Goal: Transaction & Acquisition: Book appointment/travel/reservation

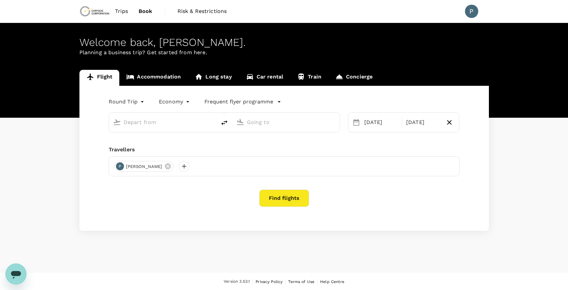
click at [162, 122] on input "text" at bounding box center [163, 122] width 79 height 10
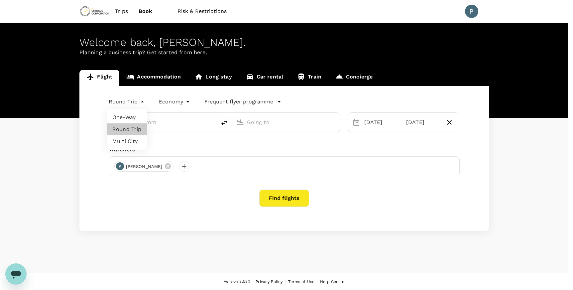
click at [123, 102] on body "Trips Book Risk & Restrictions P Welcome back , [PERSON_NAME] . Planning a busi…" at bounding box center [286, 145] width 573 height 291
click at [128, 115] on li "One-Way" at bounding box center [127, 117] width 40 height 12
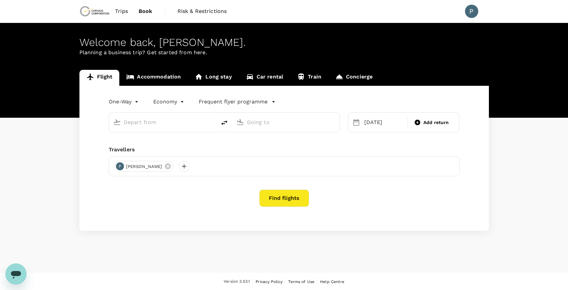
click at [156, 123] on input "text" at bounding box center [163, 122] width 79 height 10
type input "roundtrip"
type input "[GEOGRAPHIC_DATA] ([GEOGRAPHIC_DATA])"
type input "[GEOGRAPHIC_DATA] (SLC)"
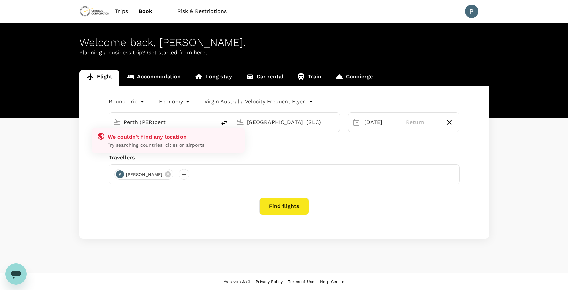
type input "[GEOGRAPHIC_DATA] ([GEOGRAPHIC_DATA])[GEOGRAPHIC_DATA]"
type input "[GEOGRAPHIC_DATA] ([GEOGRAPHIC_DATA])"
type input "[GEOGRAPHIC_DATA] (SLC)"
click at [157, 123] on input "[GEOGRAPHIC_DATA] ([GEOGRAPHIC_DATA])" at bounding box center [163, 122] width 79 height 10
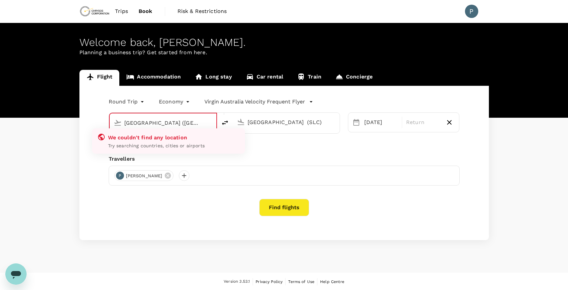
click at [162, 123] on input "[GEOGRAPHIC_DATA] ([GEOGRAPHIC_DATA])" at bounding box center [163, 123] width 78 height 10
click at [164, 121] on input "[GEOGRAPHIC_DATA] ([GEOGRAPHIC_DATA])" at bounding box center [163, 123] width 78 height 10
type input "[GEOGRAPHIC_DATA] ([GEOGRAPHIC_DATA])"
click at [245, 121] on div "[GEOGRAPHIC_DATA] (SLC)" at bounding box center [290, 120] width 91 height 13
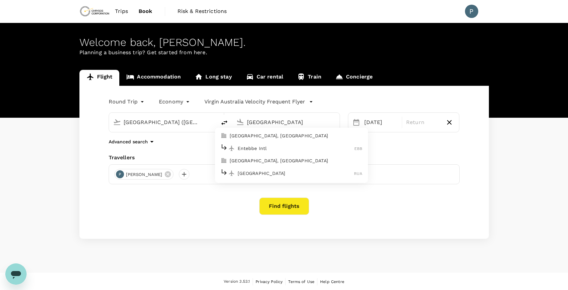
click at [258, 149] on p "Entebbe Intl" at bounding box center [296, 148] width 117 height 7
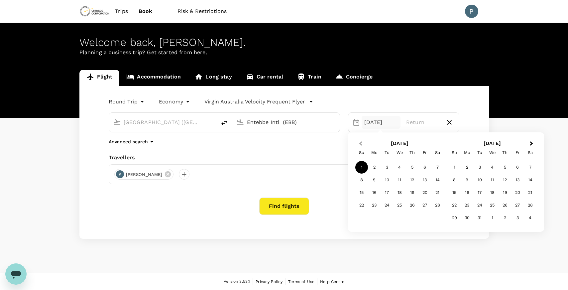
type input "Entebbe Intl (EBB)"
click at [361, 145] on span "Previous Month" at bounding box center [361, 144] width 0 height 8
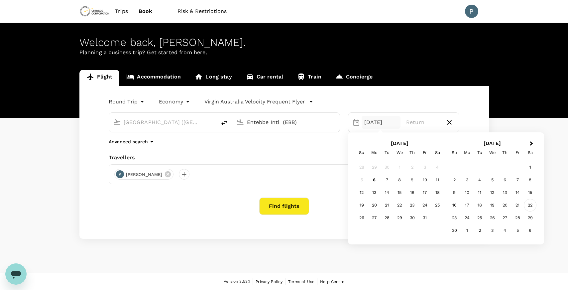
click at [527, 204] on div "22" at bounding box center [530, 205] width 13 height 13
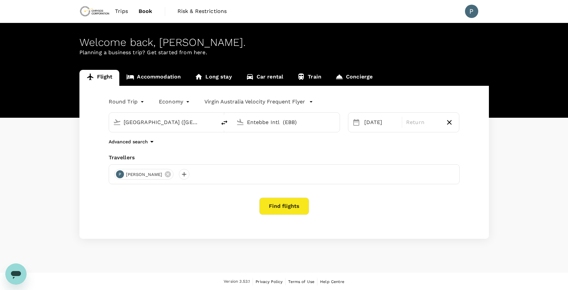
click at [294, 146] on div "Round Trip roundtrip Economy economy Virgin [GEOGRAPHIC_DATA] Velocity Frequent…" at bounding box center [284, 162] width 410 height 153
click at [225, 124] on icon "delete" at bounding box center [224, 122] width 6 height 5
type input "Entebbe Intl (EBB)"
type input "[GEOGRAPHIC_DATA] ([GEOGRAPHIC_DATA])"
click at [275, 205] on button "Find flights" at bounding box center [284, 206] width 50 height 17
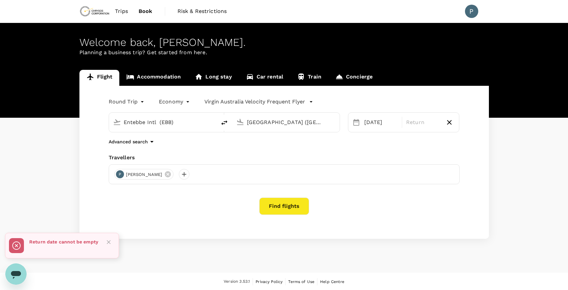
click at [395, 215] on div "Round Trip roundtrip Economy economy Virgin [GEOGRAPHIC_DATA] Velocity Frequent…" at bounding box center [284, 162] width 410 height 153
click at [137, 100] on body "Trips Book Risk & Restrictions P Welcome back , [PERSON_NAME] . Planning a busi…" at bounding box center [286, 145] width 573 height 291
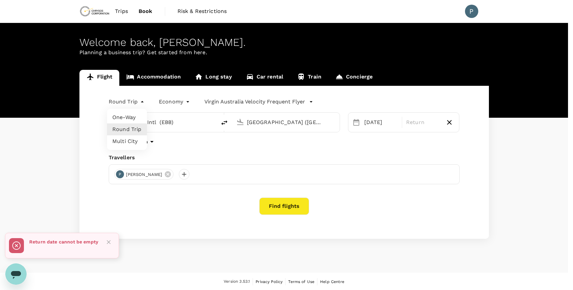
click at [122, 121] on li "One-Way" at bounding box center [127, 117] width 40 height 12
type input "oneway"
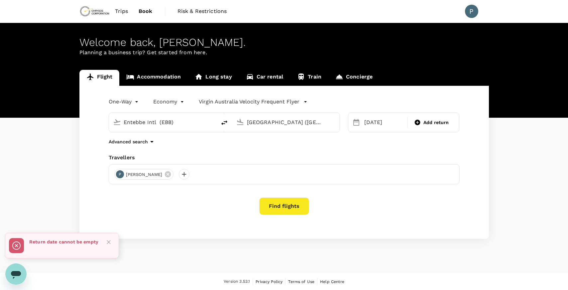
click at [282, 205] on button "Find flights" at bounding box center [284, 206] width 50 height 17
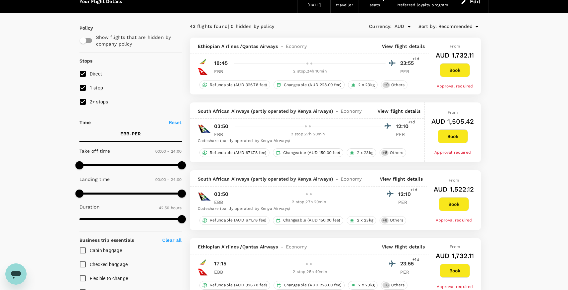
scroll to position [33, 0]
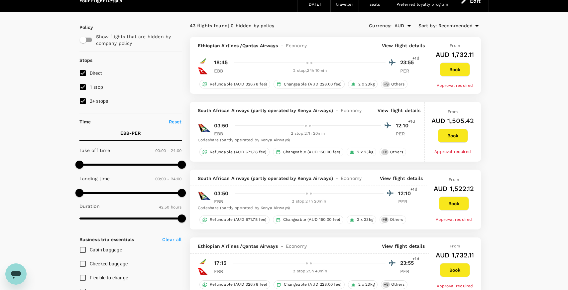
click at [269, 134] on div "2 stop , 27h 20min" at bounding box center [308, 133] width 147 height 7
click at [304, 136] on div "2 stop , 27h 20min" at bounding box center [308, 133] width 147 height 7
click at [395, 111] on p "View flight details" at bounding box center [399, 110] width 43 height 7
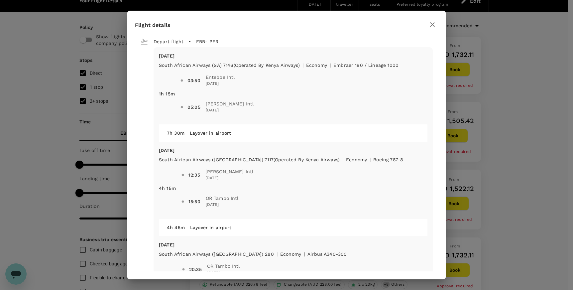
click at [430, 27] on icon "button" at bounding box center [433, 25] width 8 height 8
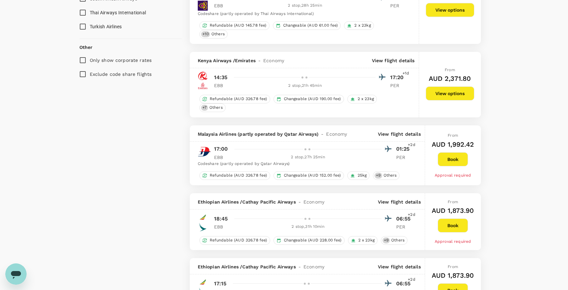
scroll to position [599, 0]
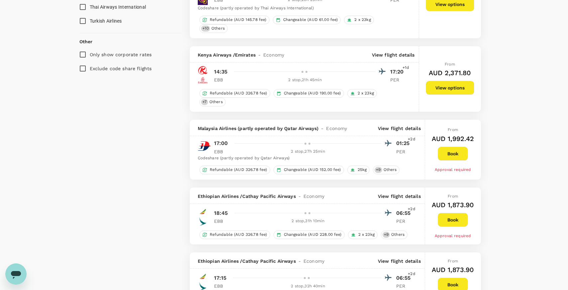
click at [307, 77] on div "2 stop , 21h 45min" at bounding box center [305, 80] width 141 height 7
click at [214, 74] on p "14:35" at bounding box center [221, 72] width 14 height 8
click at [393, 74] on p "17:20" at bounding box center [398, 72] width 17 height 8
click at [395, 57] on p "View flight details" at bounding box center [393, 55] width 43 height 7
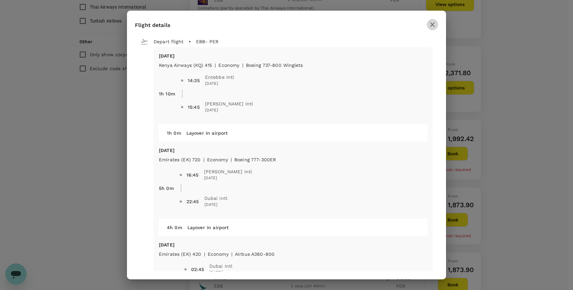
click at [430, 24] on icon "button" at bounding box center [433, 25] width 8 height 8
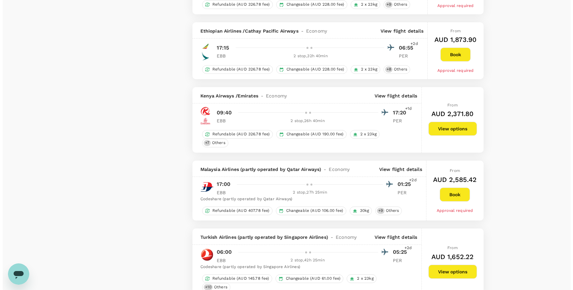
scroll to position [831, 0]
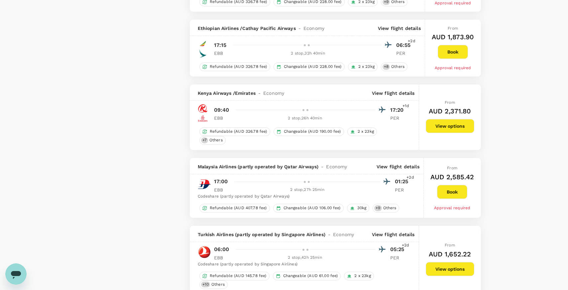
click at [341, 166] on span "Economy" at bounding box center [336, 166] width 21 height 7
click at [386, 168] on p "View flight details" at bounding box center [398, 166] width 43 height 7
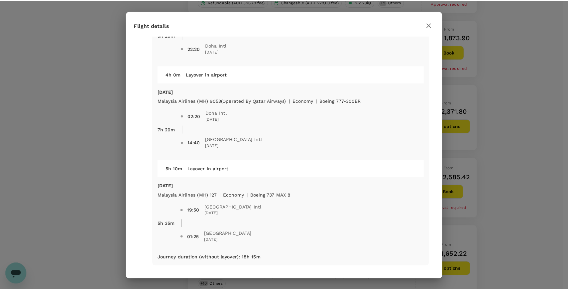
scroll to position [59, 0]
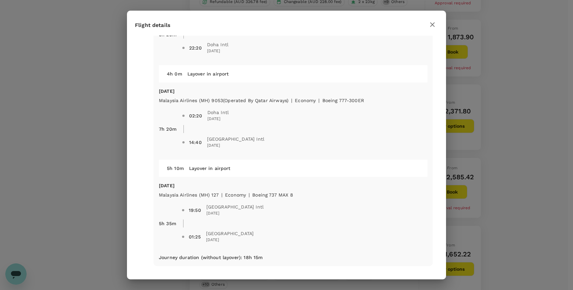
click at [430, 25] on icon "button" at bounding box center [433, 25] width 8 height 8
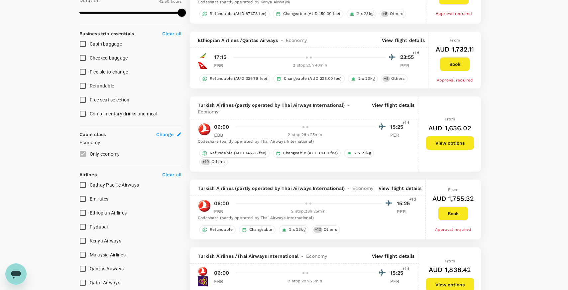
scroll to position [233, 0]
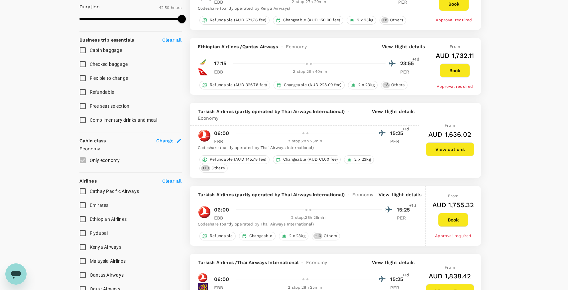
click at [84, 162] on label "Only economy" at bounding box center [126, 160] width 101 height 14
click at [171, 140] on span "Change" at bounding box center [165, 140] width 18 height 7
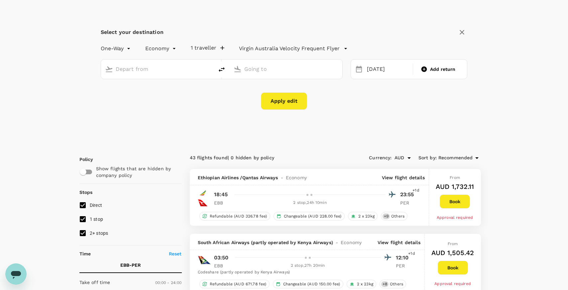
scroll to position [1, 0]
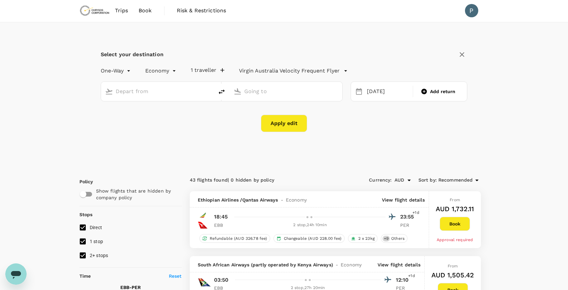
type input "Entebbe Intl (EBB)"
type input "[GEOGRAPHIC_DATA] ([GEOGRAPHIC_DATA])"
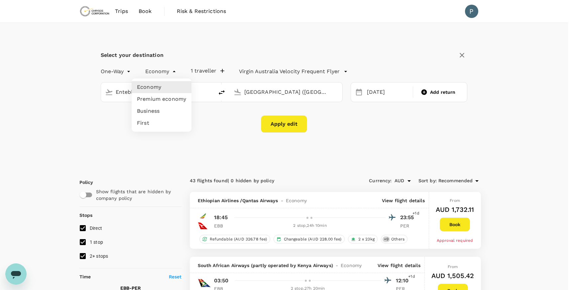
click at [160, 96] on li "Premium economy" at bounding box center [162, 99] width 60 height 12
type input "premium-economy"
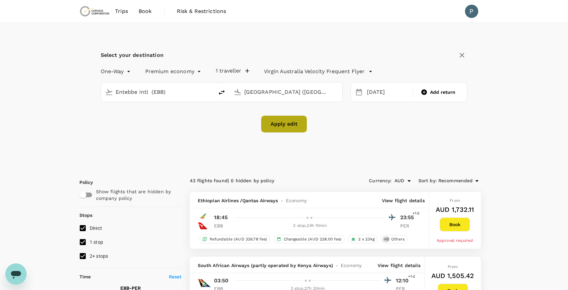
click at [292, 123] on button "Apply edit" at bounding box center [284, 123] width 46 height 17
checkbox input "false"
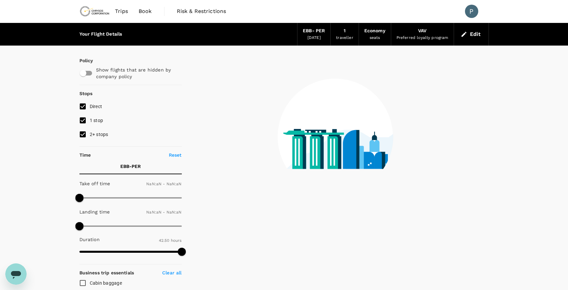
type input "1440"
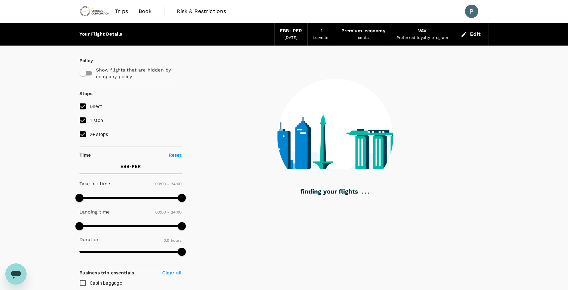
checkbox input "true"
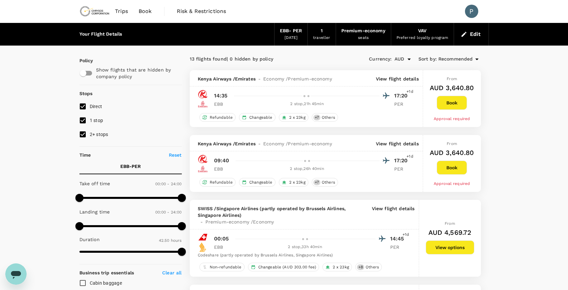
click at [360, 107] on div "2 stop , 21h 45min" at bounding box center [307, 104] width 145 height 7
click at [386, 81] on p "View flight details" at bounding box center [397, 78] width 43 height 7
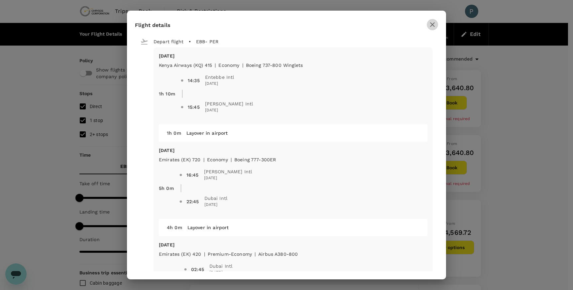
click at [429, 27] on icon "button" at bounding box center [433, 25] width 8 height 8
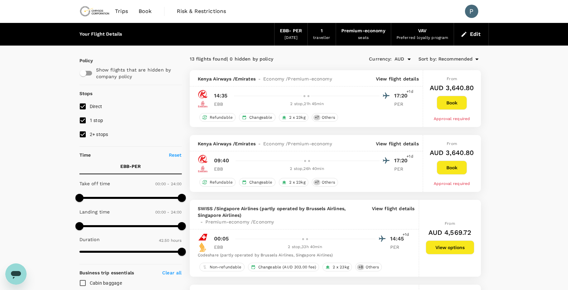
click at [474, 33] on button "Edit" at bounding box center [472, 34] width 24 height 11
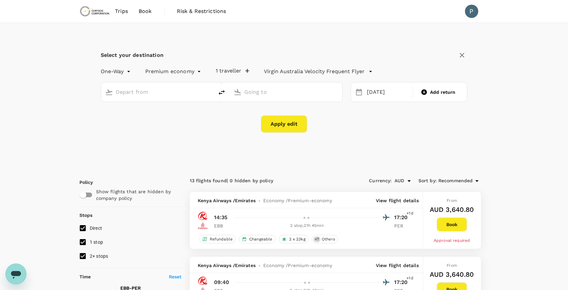
type input "Entebbe Intl (EBB)"
type input "[GEOGRAPHIC_DATA] ([GEOGRAPHIC_DATA])"
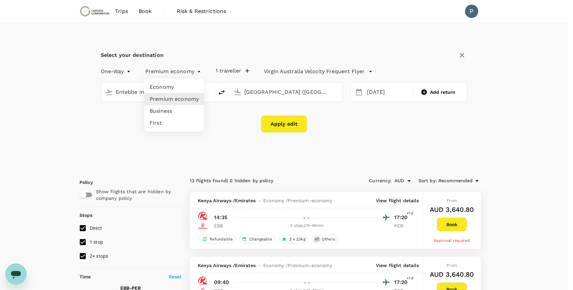
drag, startPoint x: 118, startPoint y: 126, endPoint x: 122, endPoint y: 118, distance: 8.9
click at [118, 125] on div at bounding box center [286, 145] width 573 height 290
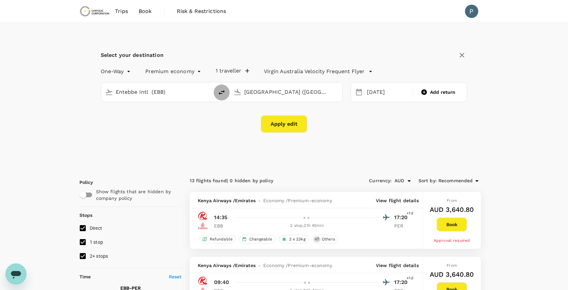
click at [224, 95] on icon "delete" at bounding box center [222, 92] width 8 height 8
type input "[GEOGRAPHIC_DATA] ([GEOGRAPHIC_DATA])"
click at [261, 91] on input "Entebbe Intl (EBB)" at bounding box center [286, 92] width 84 height 10
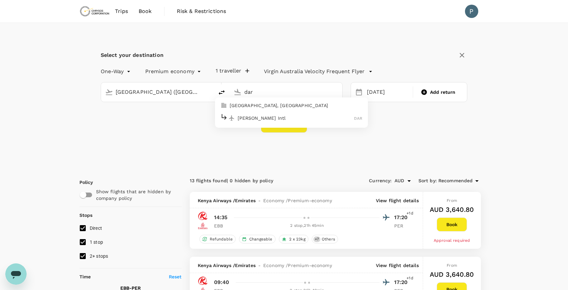
click at [261, 105] on p "[GEOGRAPHIC_DATA], [GEOGRAPHIC_DATA]" at bounding box center [296, 105] width 133 height 7
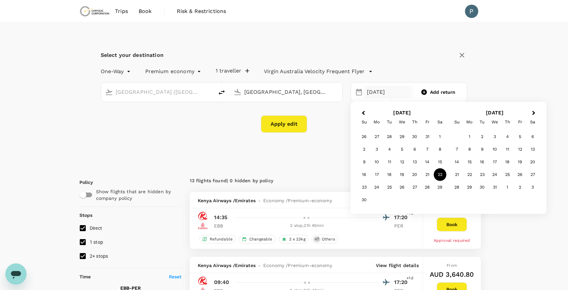
click at [333, 124] on div "Apply edit" at bounding box center [284, 123] width 367 height 17
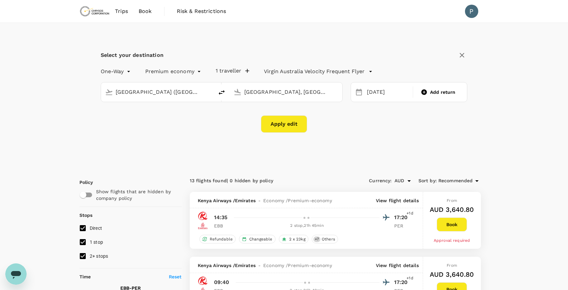
click at [290, 95] on input "[GEOGRAPHIC_DATA], [GEOGRAPHIC_DATA] (any)" at bounding box center [286, 92] width 84 height 10
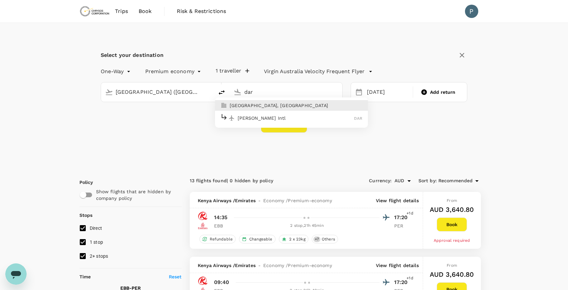
click at [253, 118] on p "[PERSON_NAME] Intl" at bounding box center [296, 118] width 117 height 7
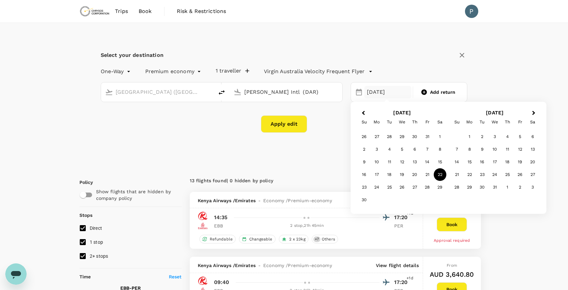
type input "[PERSON_NAME] Intl (DAR)"
click at [378, 121] on div "Mo" at bounding box center [377, 122] width 13 height 13
click at [440, 149] on div "8" at bounding box center [440, 149] width 13 height 13
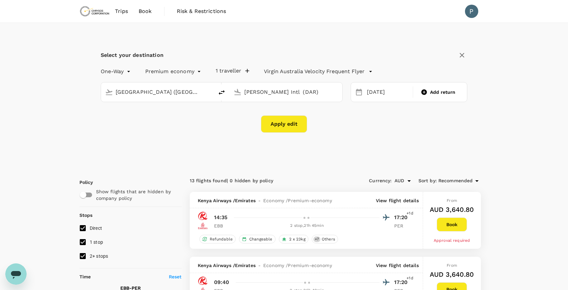
click at [312, 164] on div "Select your destination One-Way oneway Premium economy premium-economy 1 travel…" at bounding box center [284, 95] width 410 height 144
click at [294, 132] on button "Apply edit" at bounding box center [284, 123] width 46 height 17
checkbox input "false"
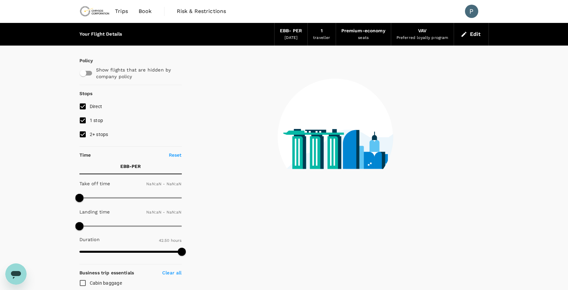
type input "1440"
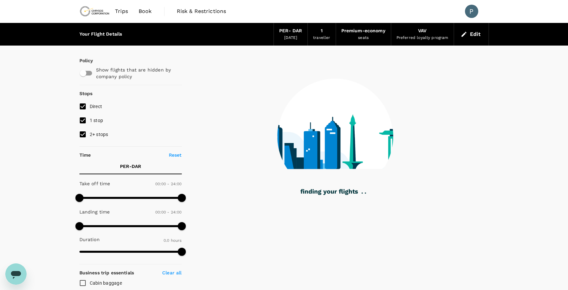
type input "1930"
checkbox input "true"
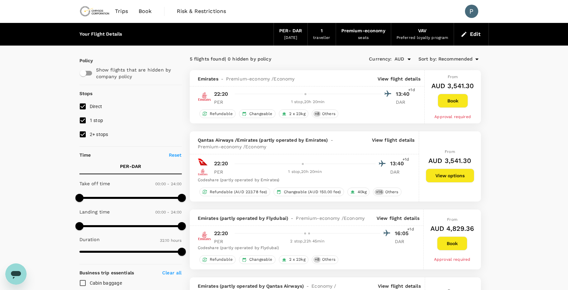
click at [473, 33] on button "Edit" at bounding box center [472, 34] width 24 height 11
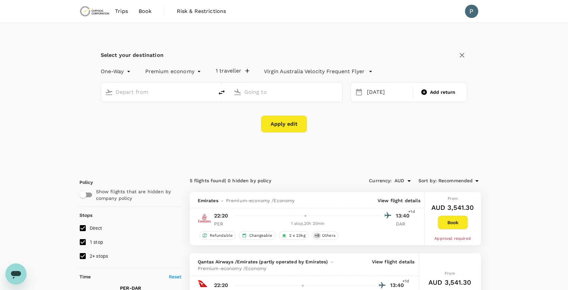
type input "[GEOGRAPHIC_DATA] ([GEOGRAPHIC_DATA])"
type input "[PERSON_NAME] Intl (DAR)"
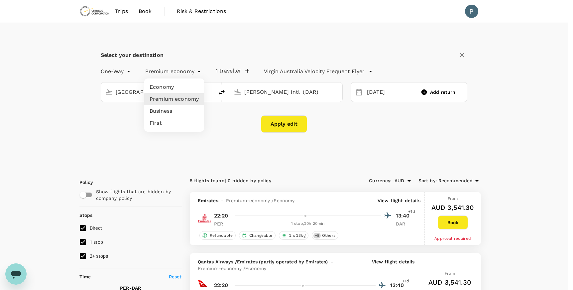
click at [178, 88] on li "Economy" at bounding box center [174, 87] width 60 height 12
type input "economy"
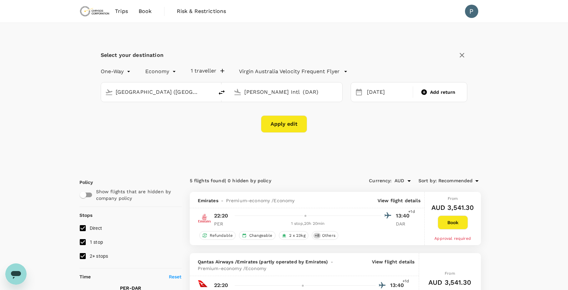
click at [287, 124] on button "Apply edit" at bounding box center [284, 123] width 46 height 17
checkbox input "false"
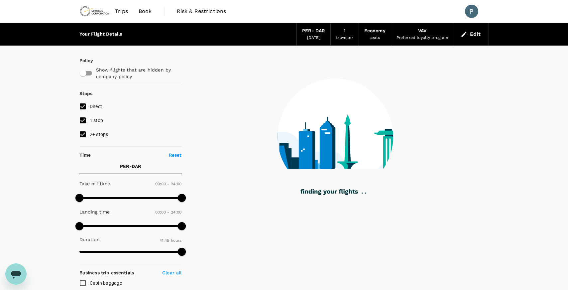
type input "2505"
checkbox input "true"
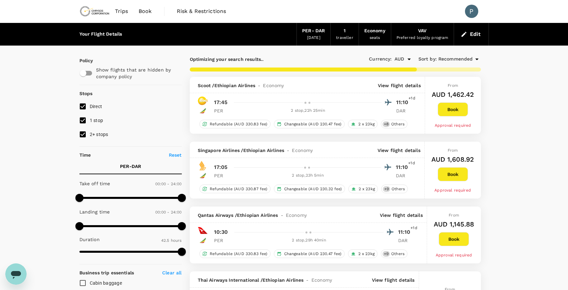
type input "3105"
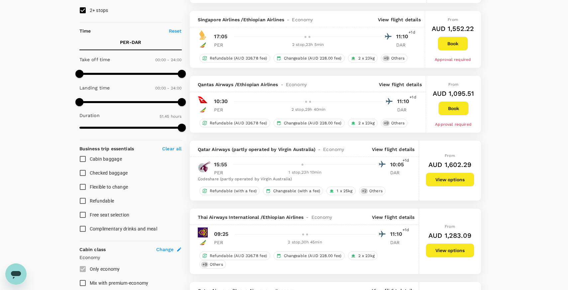
scroll to position [133, 0]
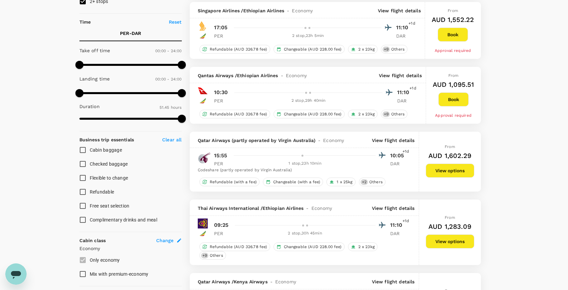
click at [296, 156] on div at bounding box center [308, 156] width 155 height 10
click at [378, 145] on div "Qatar Airways (partly operated by Virgin Australia) - Economy View flight detai…" at bounding box center [304, 140] width 229 height 16
click at [389, 141] on p "View flight details" at bounding box center [393, 140] width 43 height 7
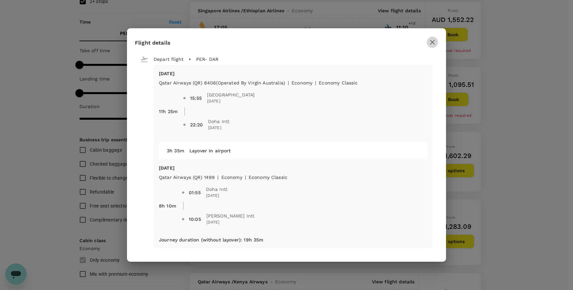
click at [430, 43] on icon "button" at bounding box center [433, 42] width 8 height 8
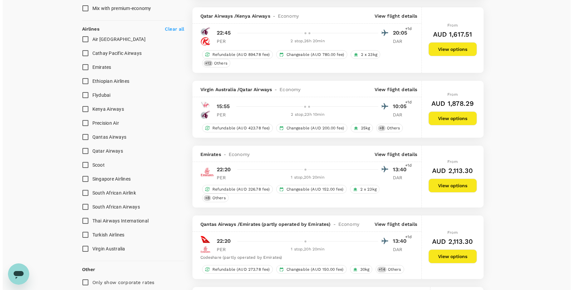
scroll to position [399, 0]
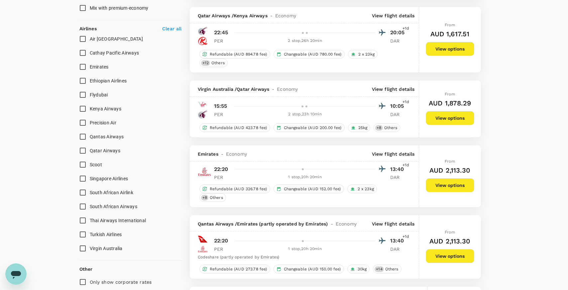
click at [297, 105] on div at bounding box center [308, 106] width 155 height 10
click at [390, 91] on p "View flight details" at bounding box center [393, 89] width 43 height 7
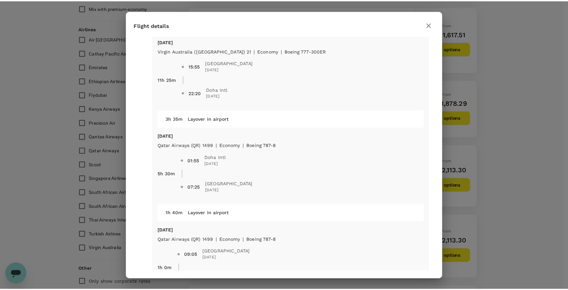
scroll to position [0, 0]
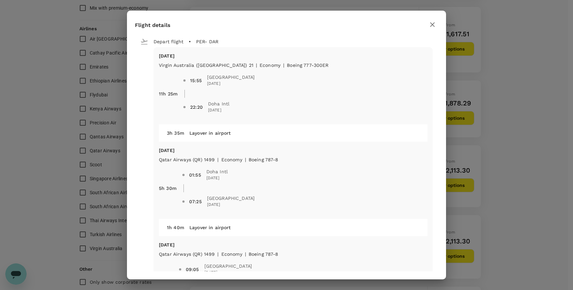
click at [434, 24] on icon "button" at bounding box center [433, 25] width 8 height 8
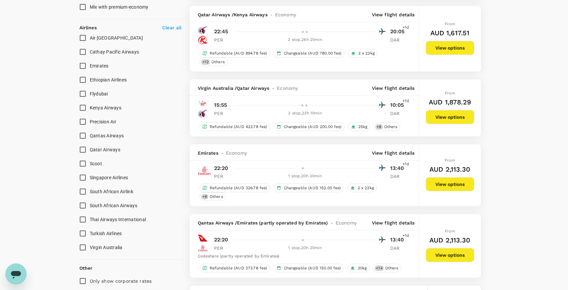
scroll to position [399, 0]
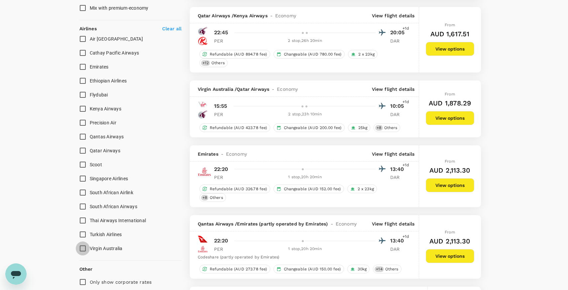
click at [83, 249] on input "Virgin Australia" at bounding box center [83, 248] width 14 height 14
checkbox input "true"
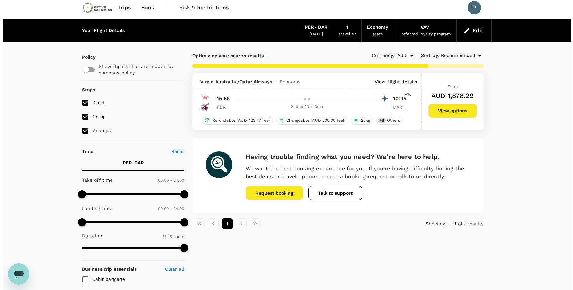
scroll to position [0, 0]
